Goal: Check status: Check status

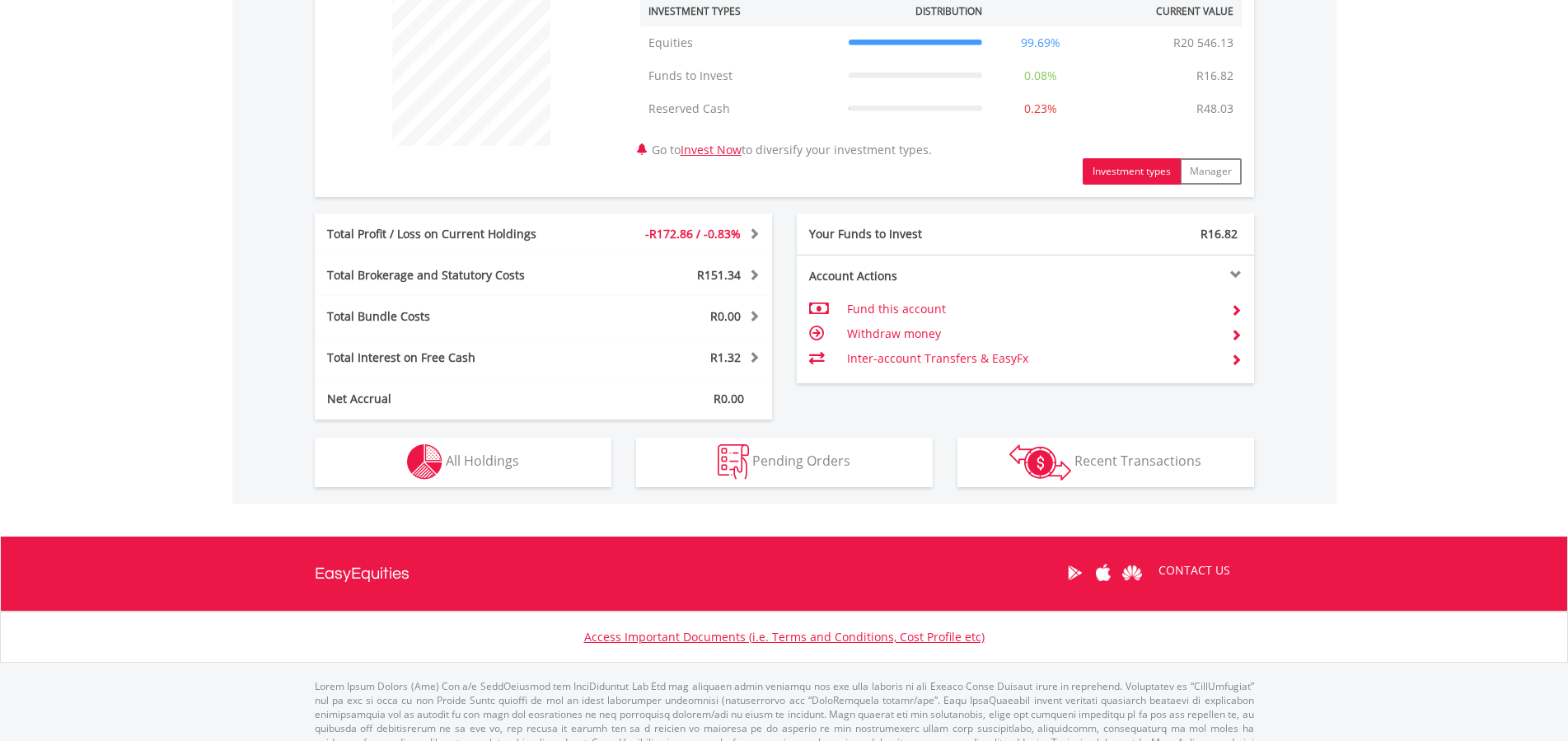
scroll to position [685, 0]
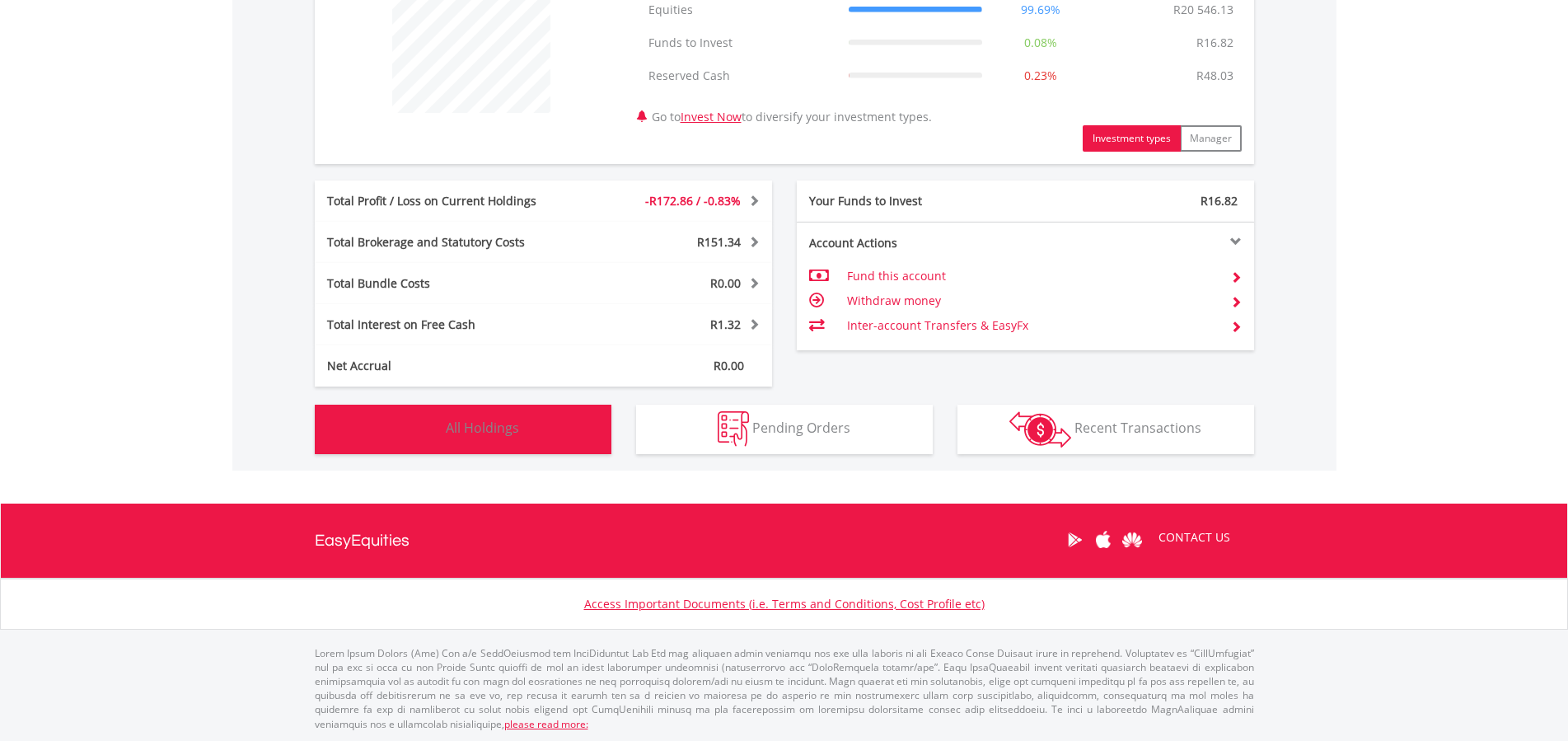
click at [521, 430] on button "Holdings All Holdings" at bounding box center [463, 429] width 296 height 49
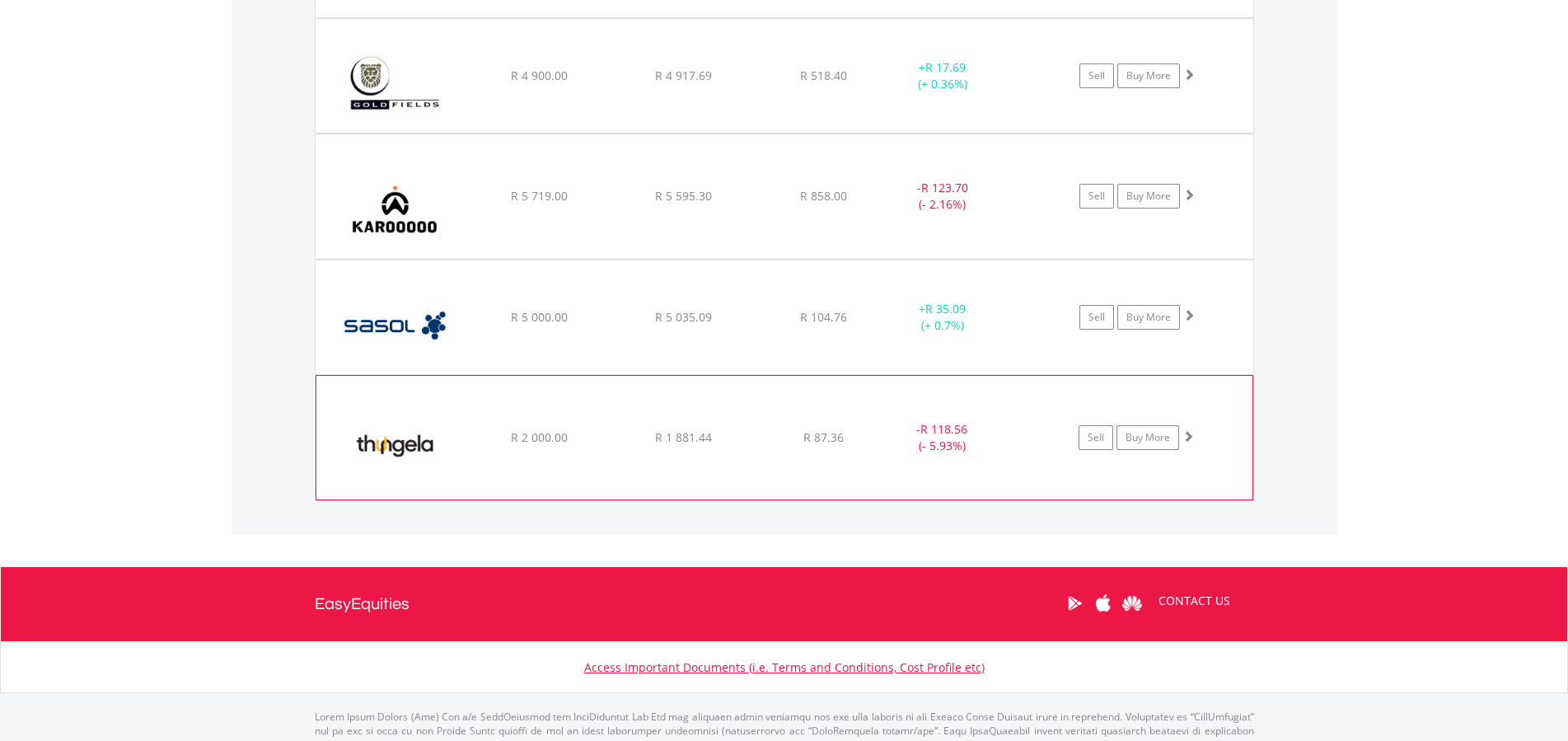
scroll to position [1430, 0]
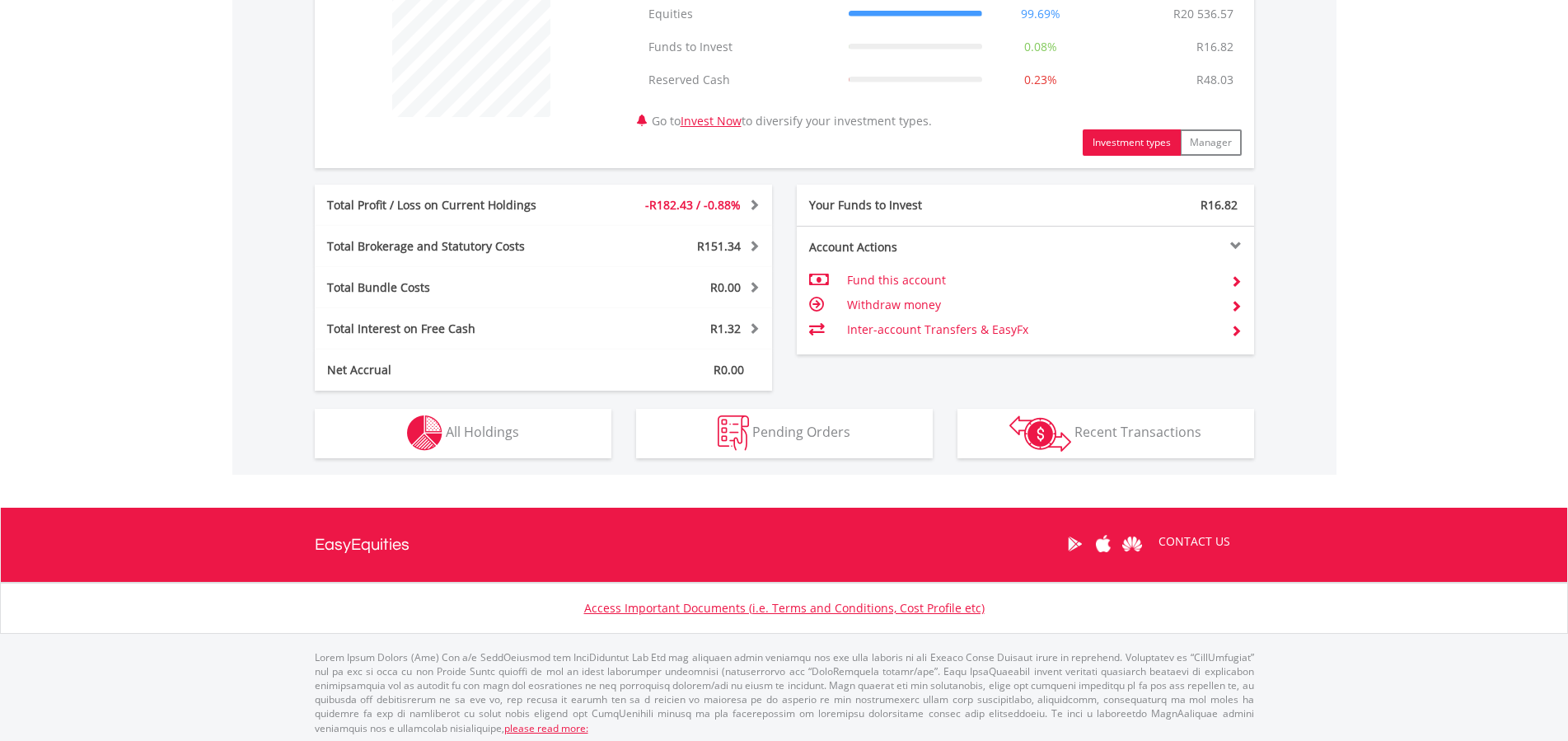
scroll to position [685, 0]
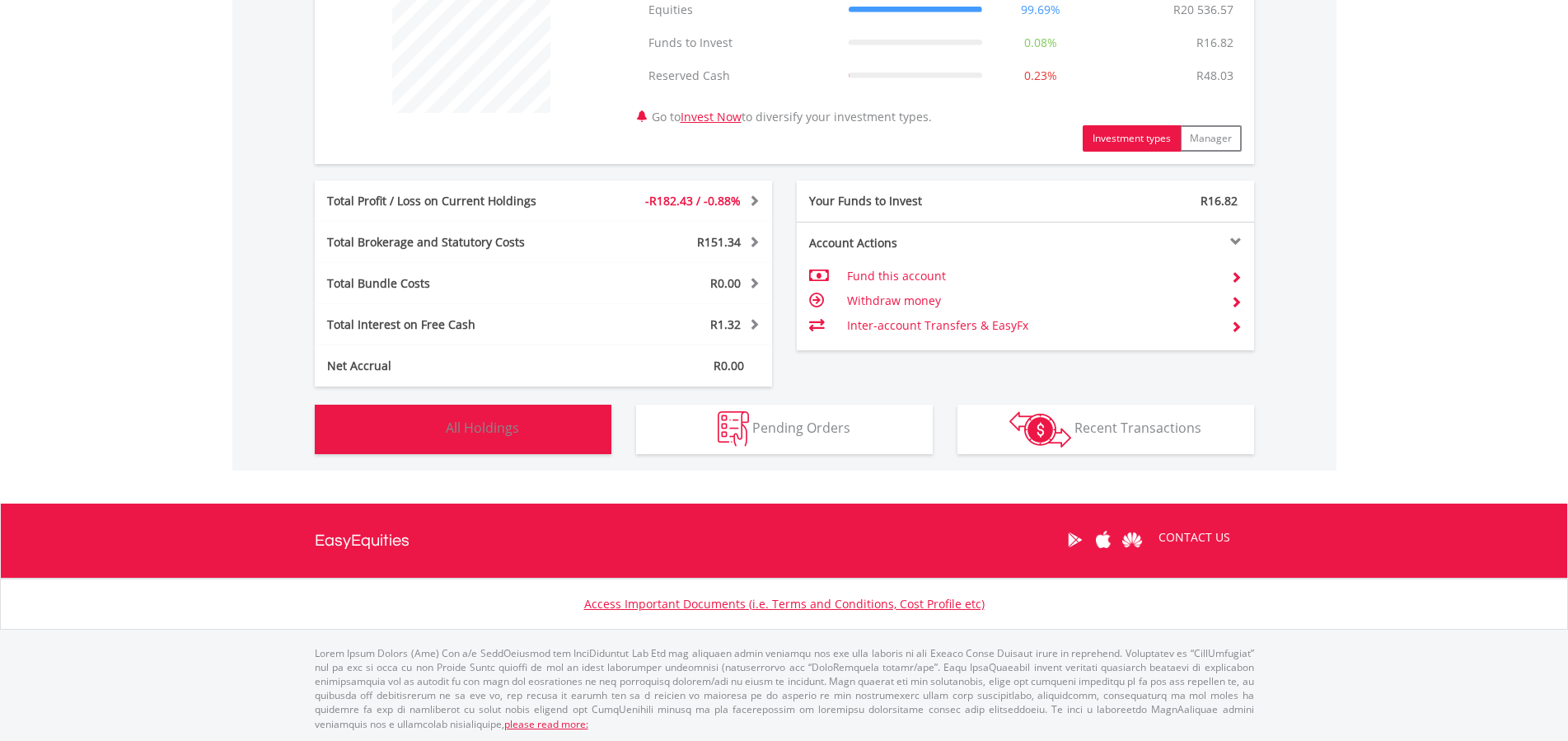
click at [532, 437] on button "Holdings All Holdings" at bounding box center [463, 429] width 296 height 49
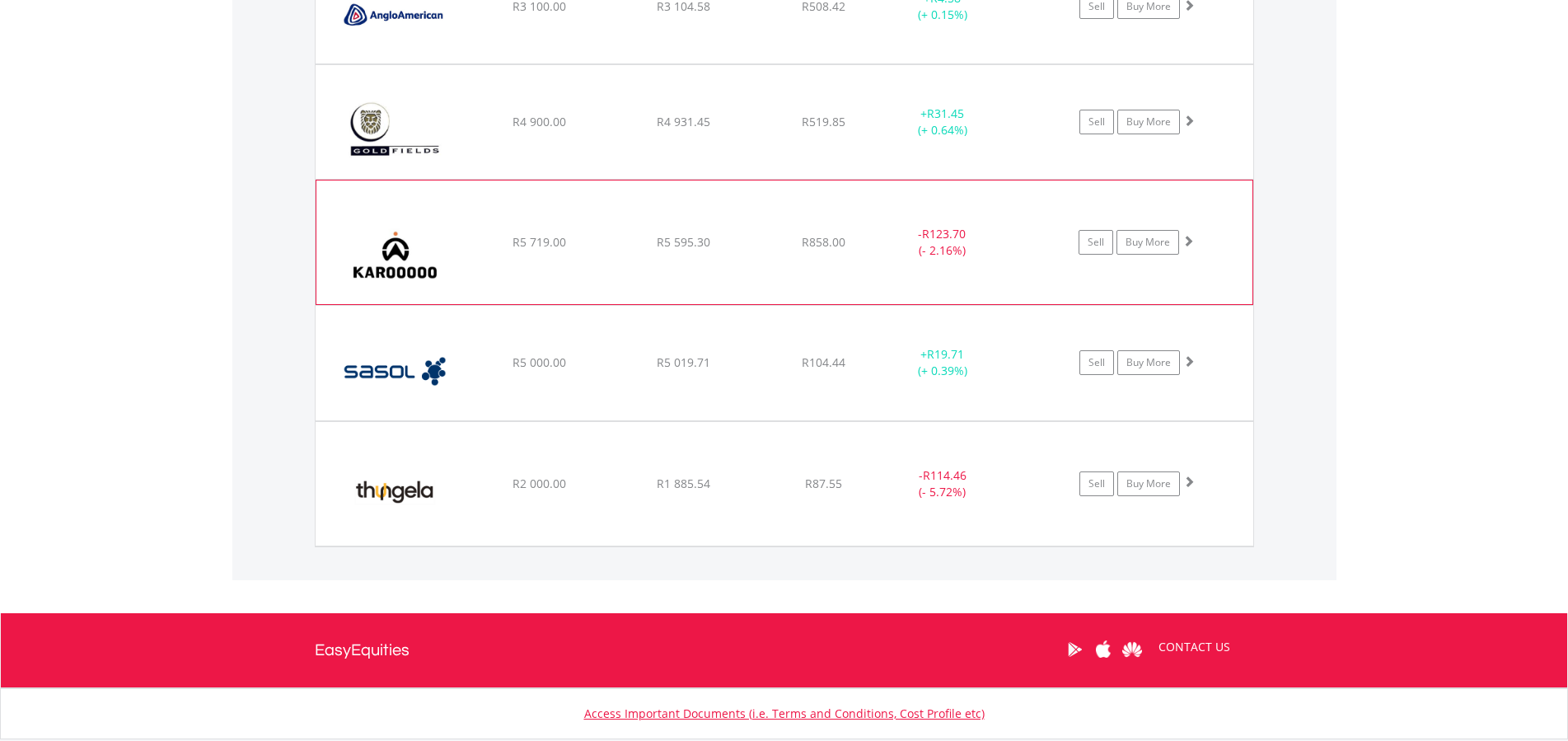
scroll to position [1346, 0]
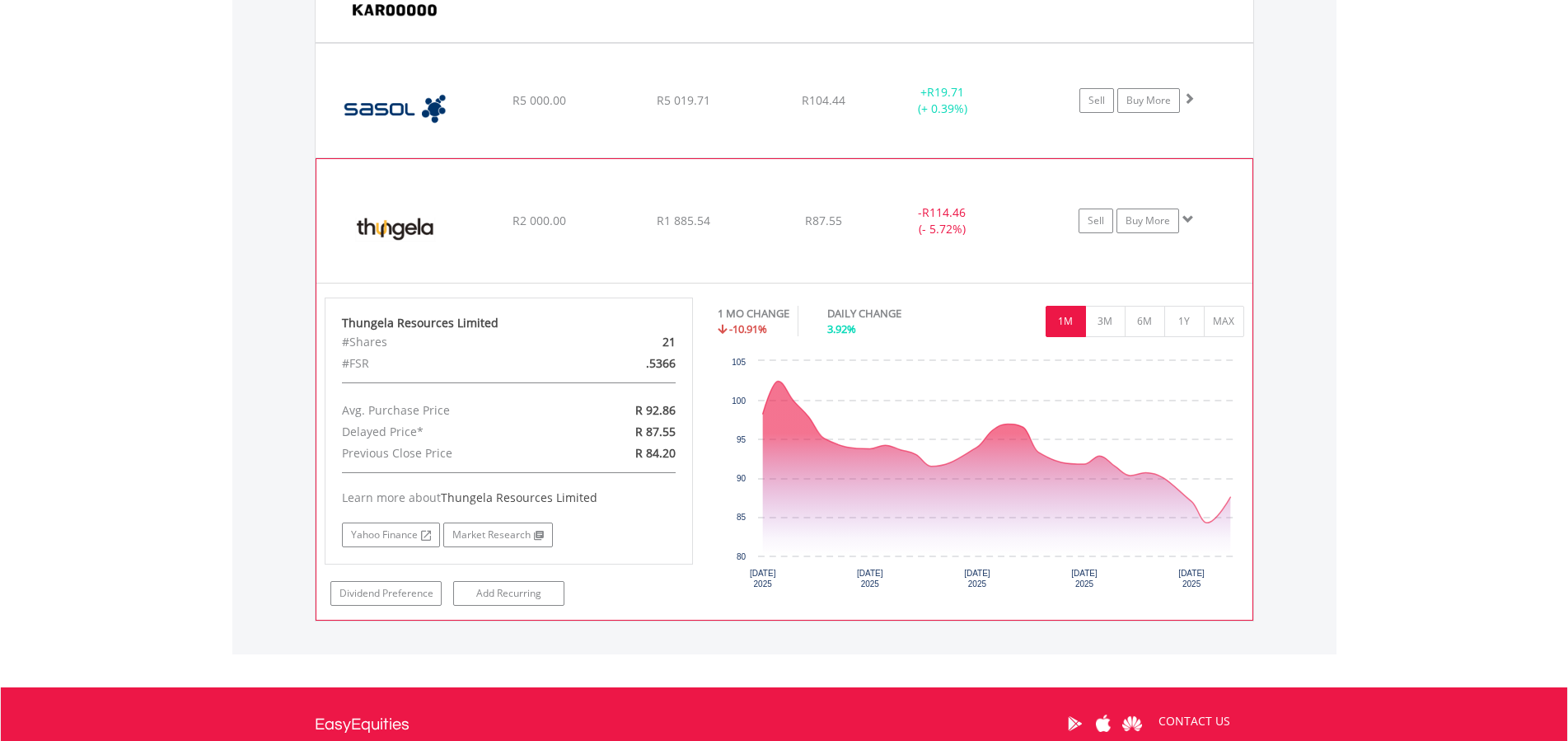
scroll to position [1598, 0]
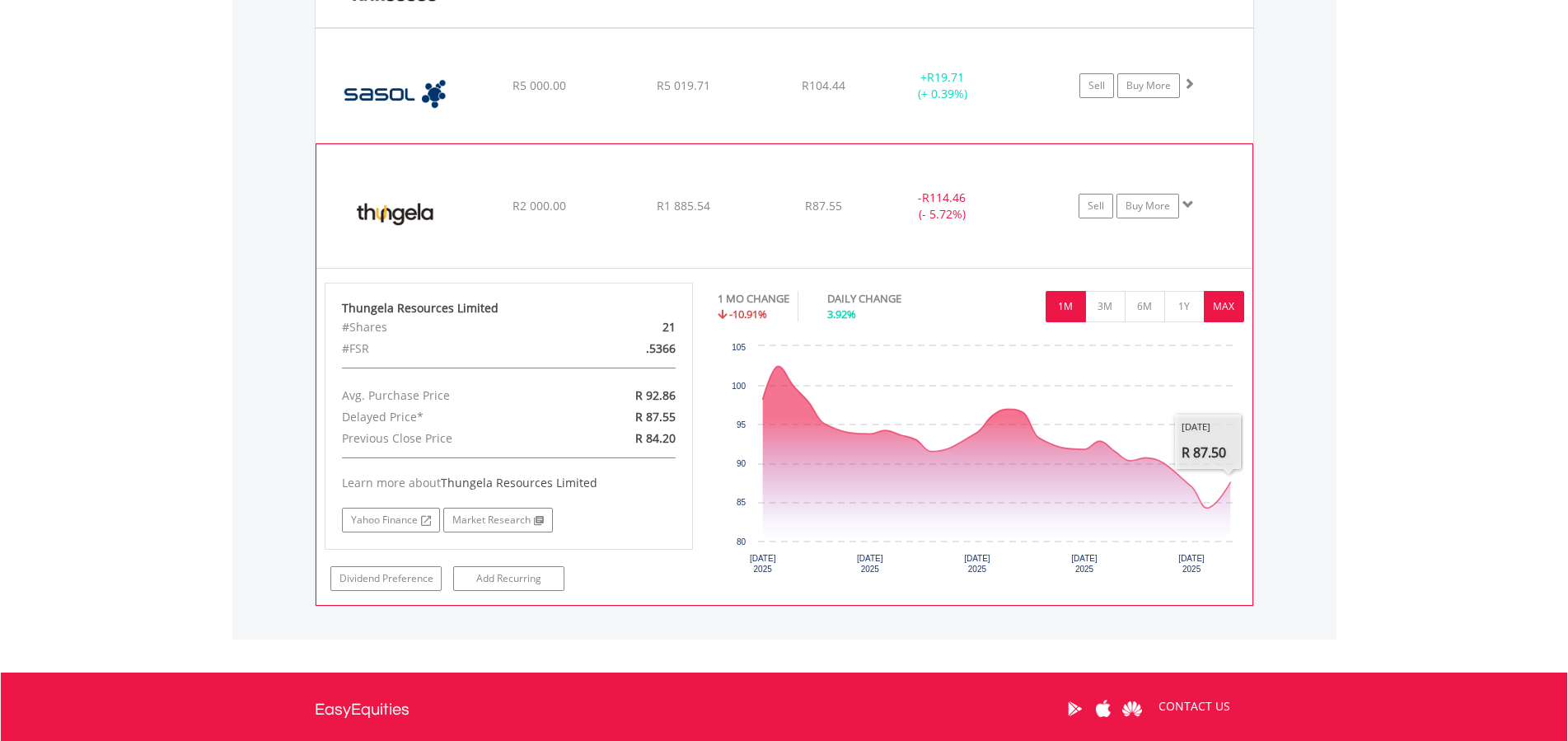
click at [1229, 307] on button "MAX" at bounding box center [1223, 306] width 41 height 31
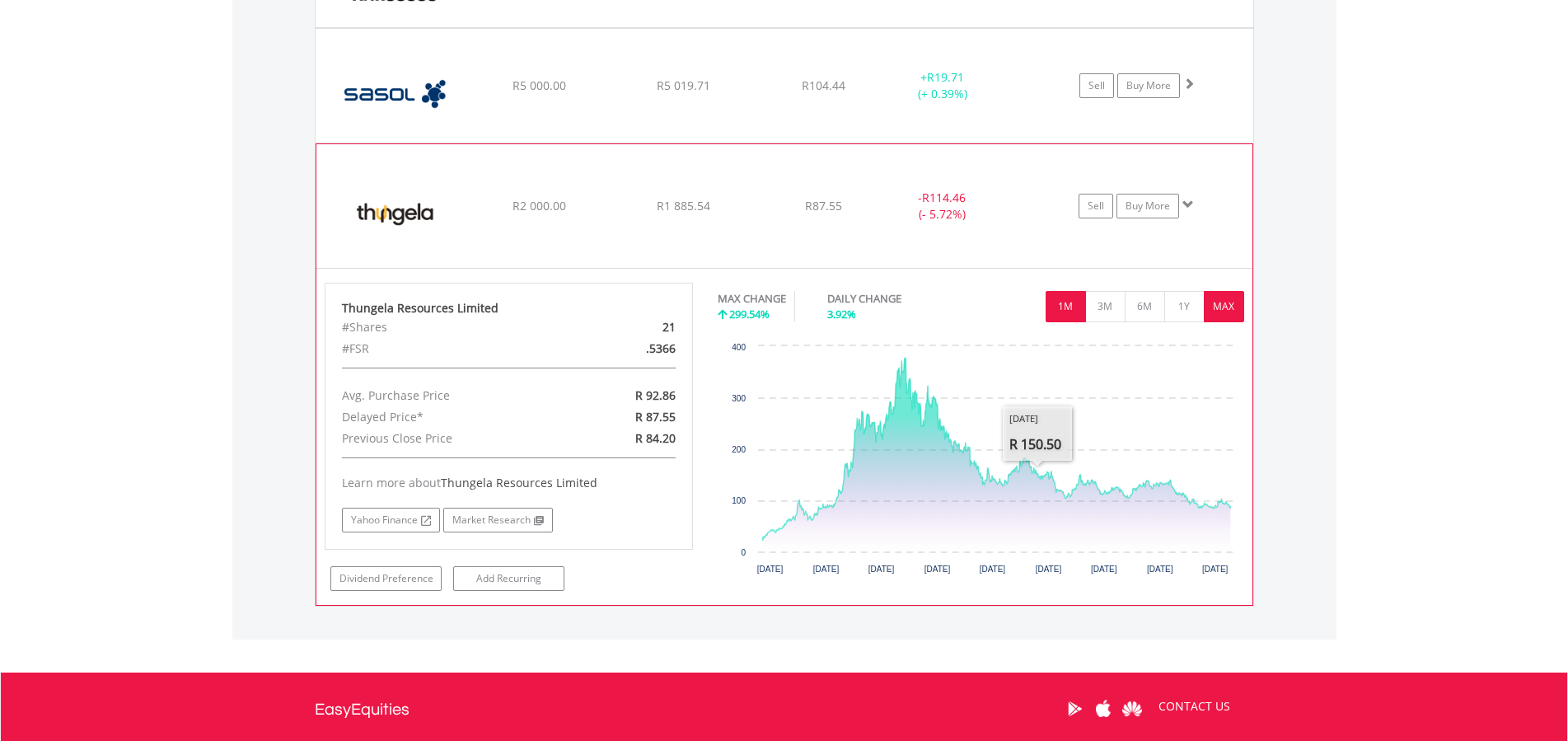
click at [1057, 301] on button "1M" at bounding box center [1066, 306] width 41 height 31
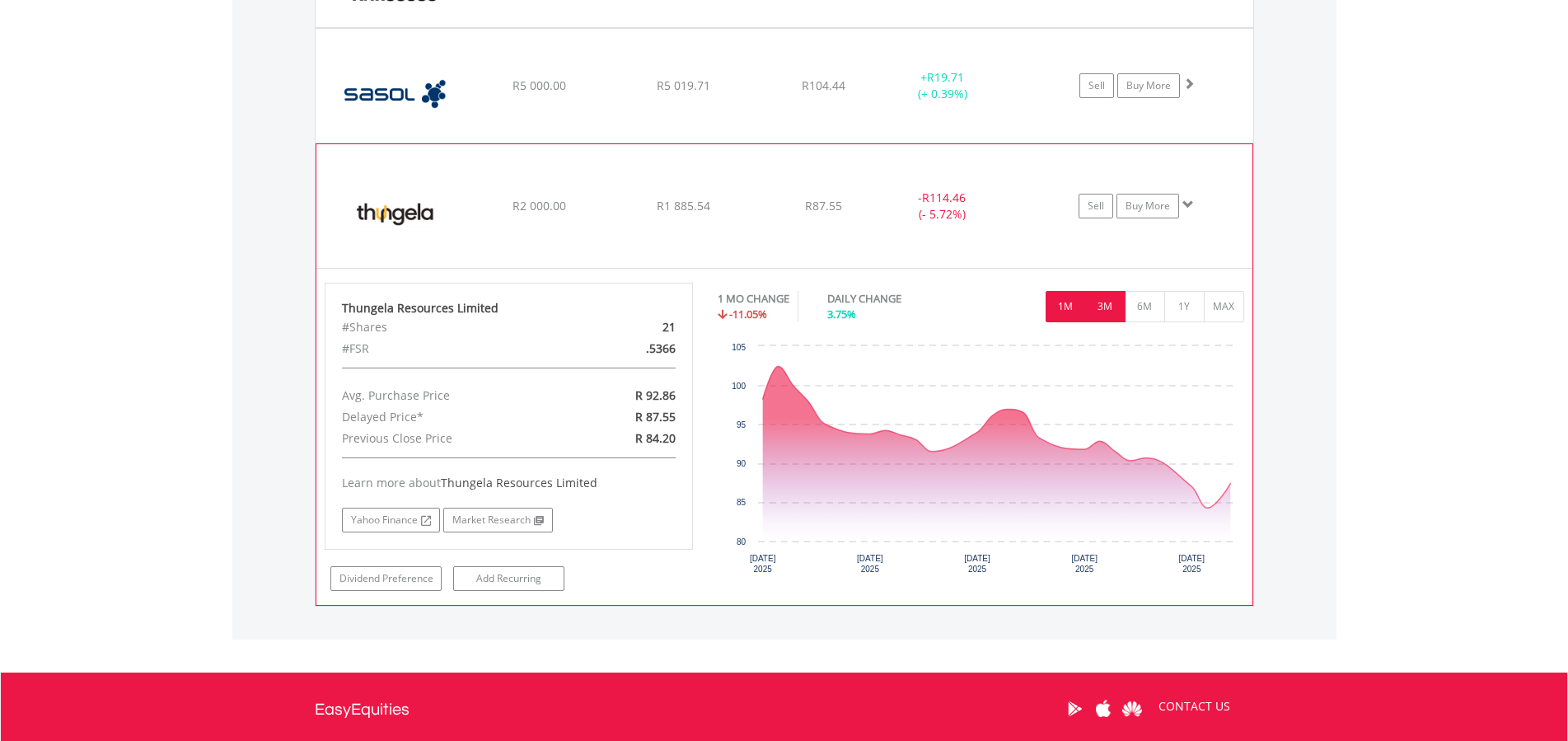
click at [1104, 307] on button "3M" at bounding box center [1104, 306] width 41 height 31
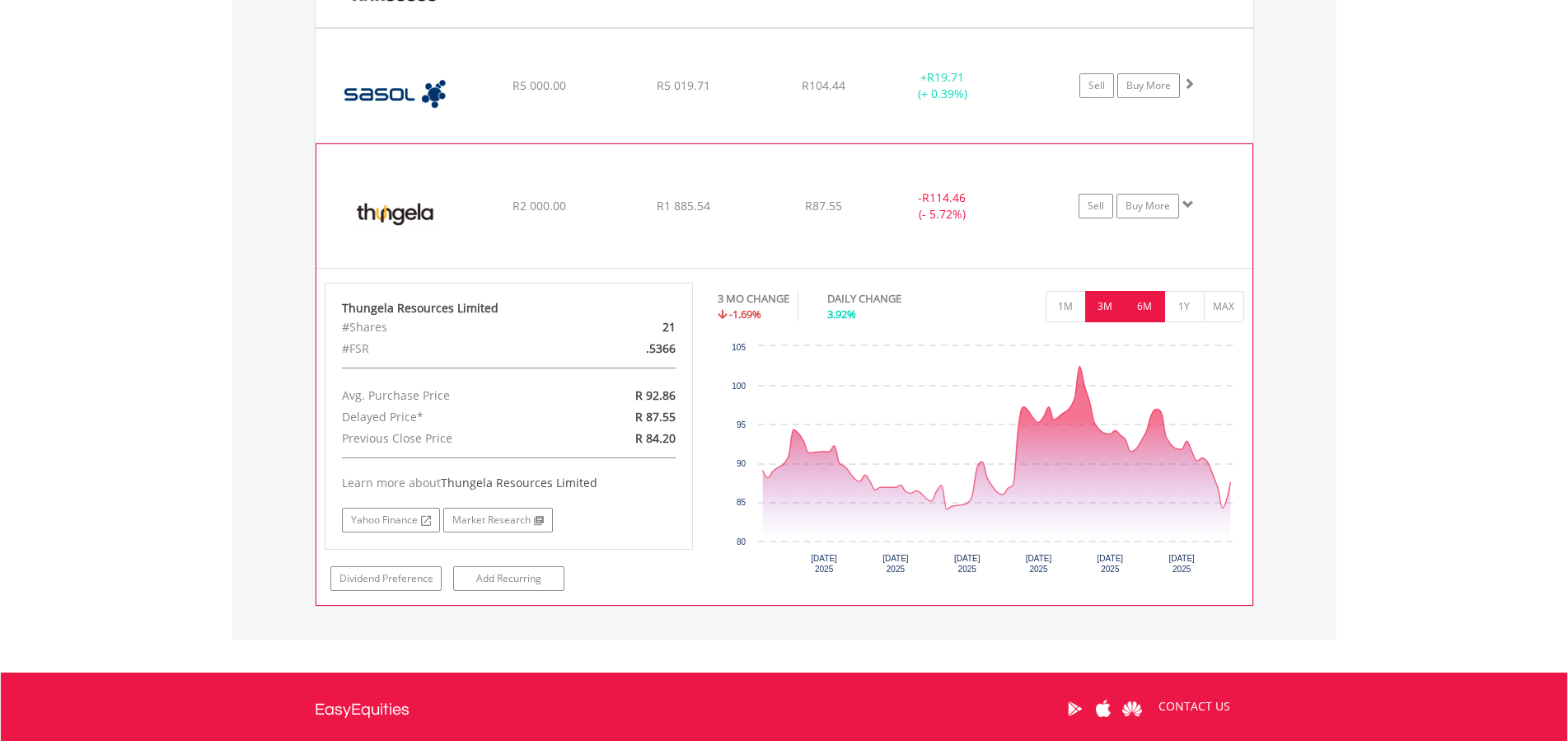
click at [1136, 304] on button "6M" at bounding box center [1144, 306] width 41 height 31
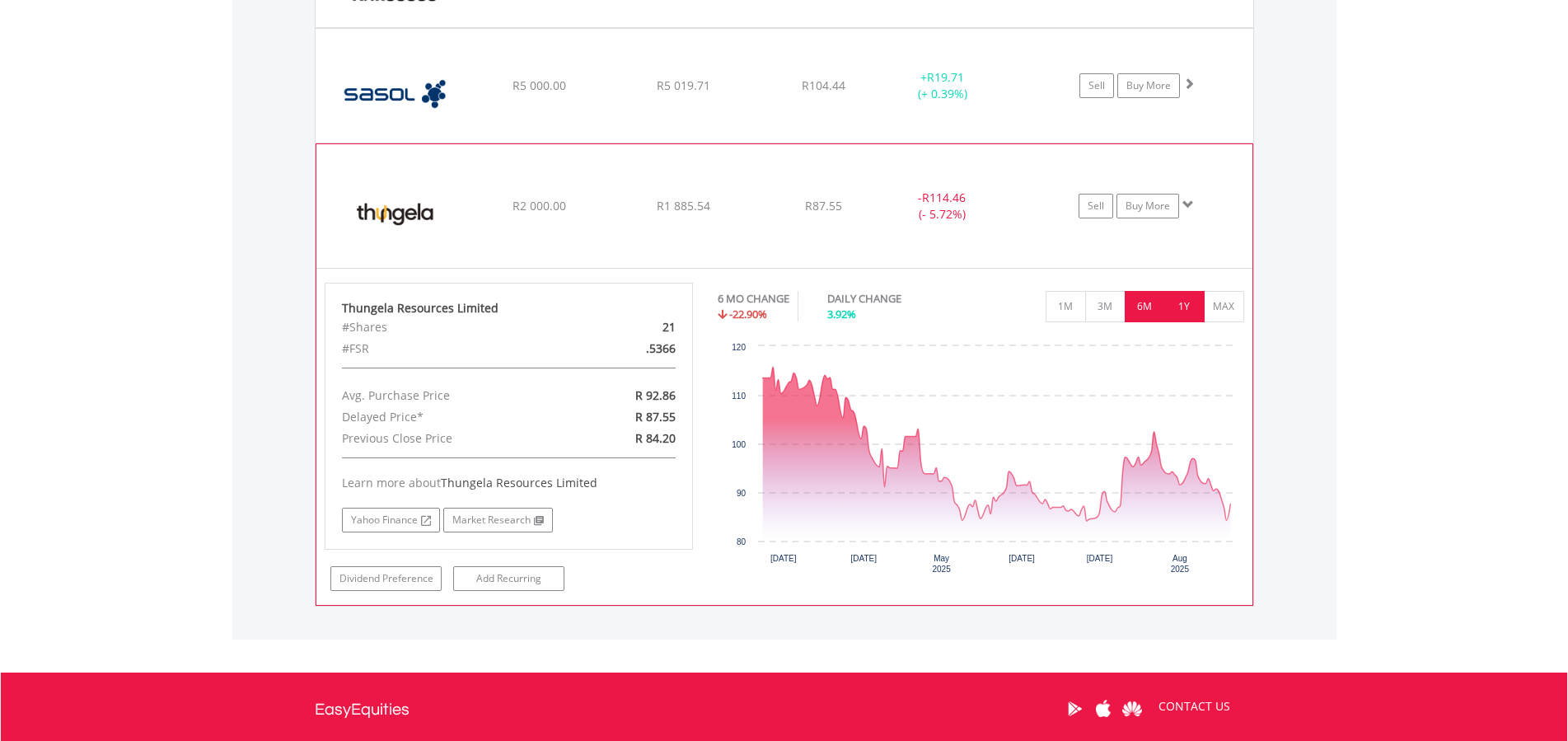
click at [1173, 298] on button "1Y" at bounding box center [1184, 306] width 41 height 31
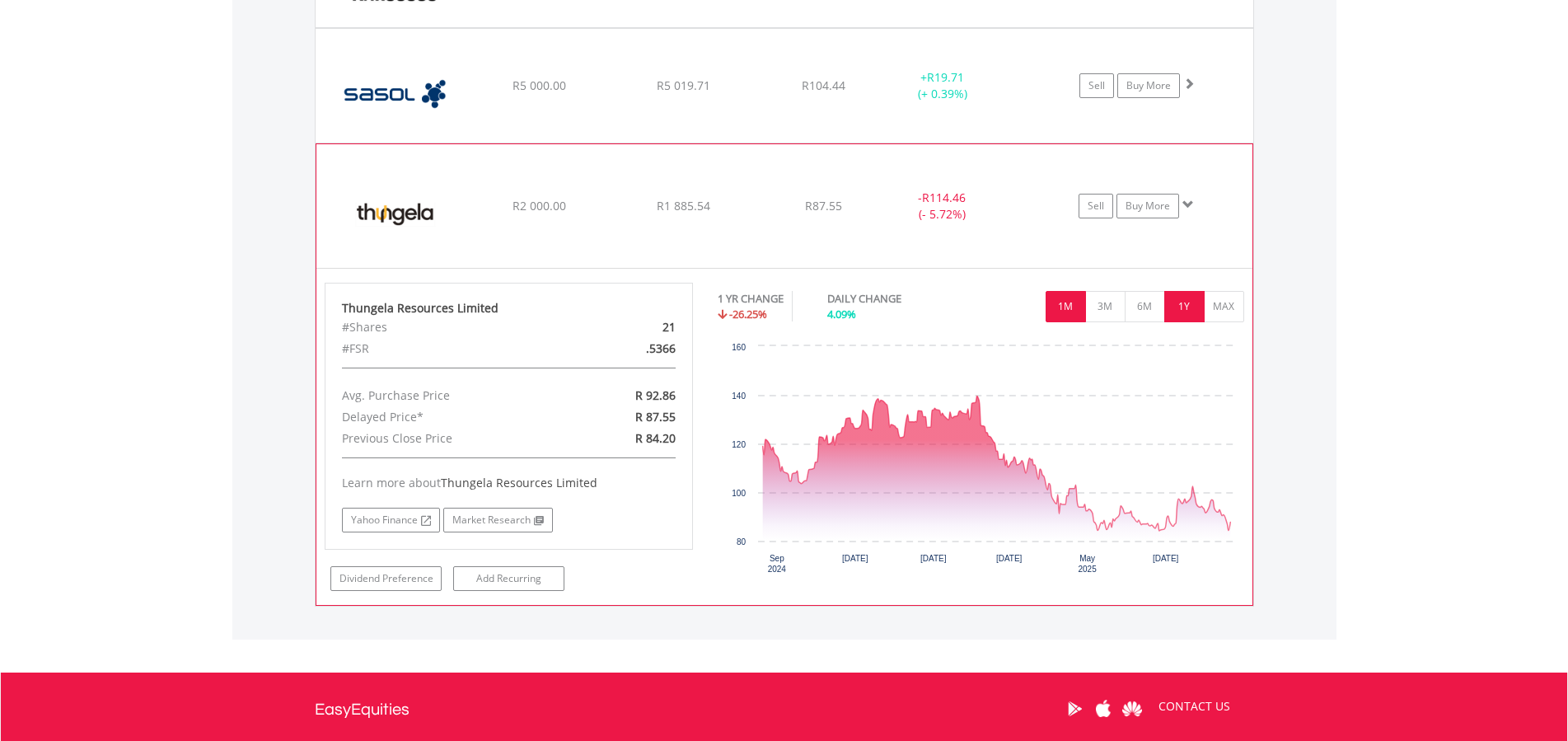
click at [1065, 302] on button "1M" at bounding box center [1066, 306] width 41 height 31
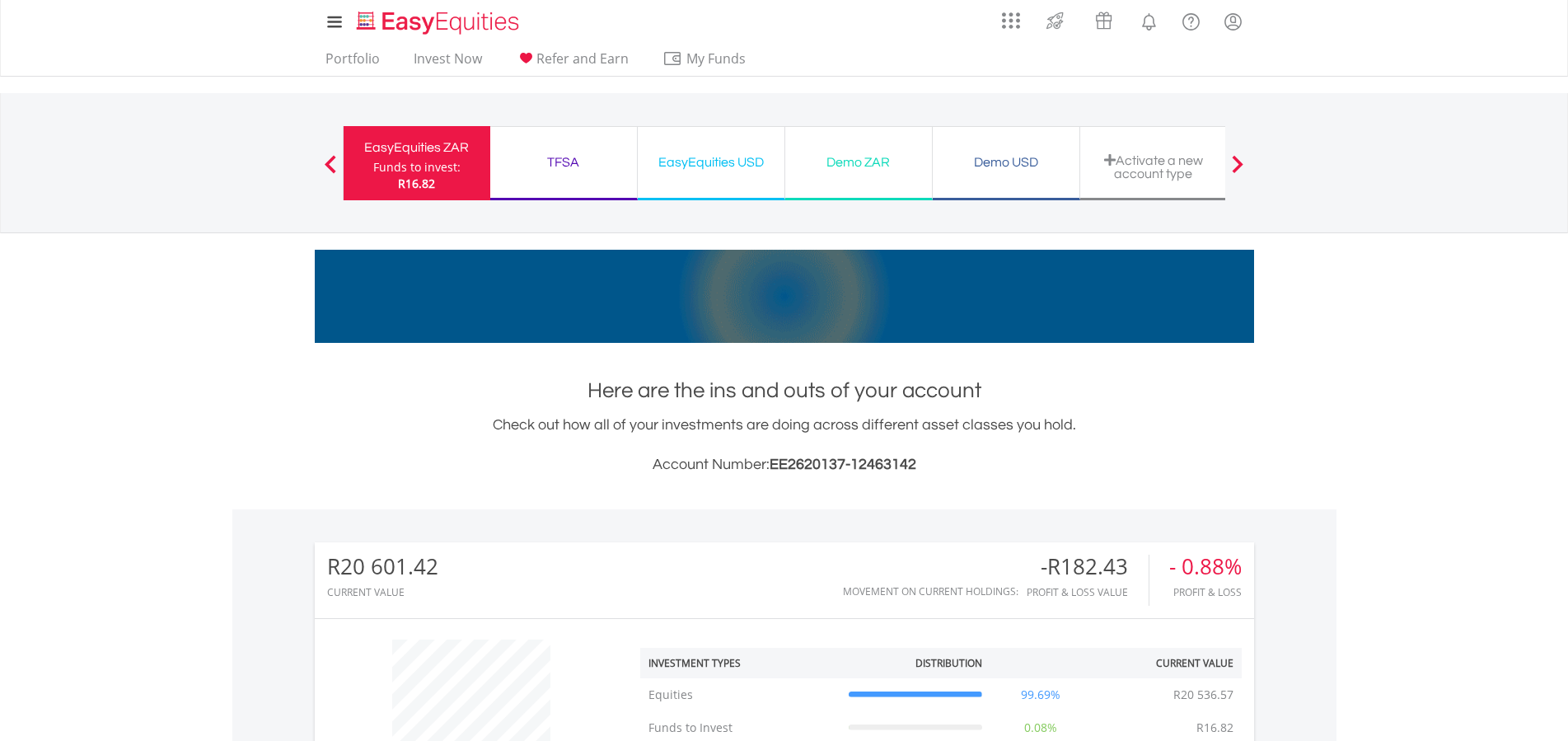
scroll to position [0, 0]
